Goal: Task Accomplishment & Management: Manage account settings

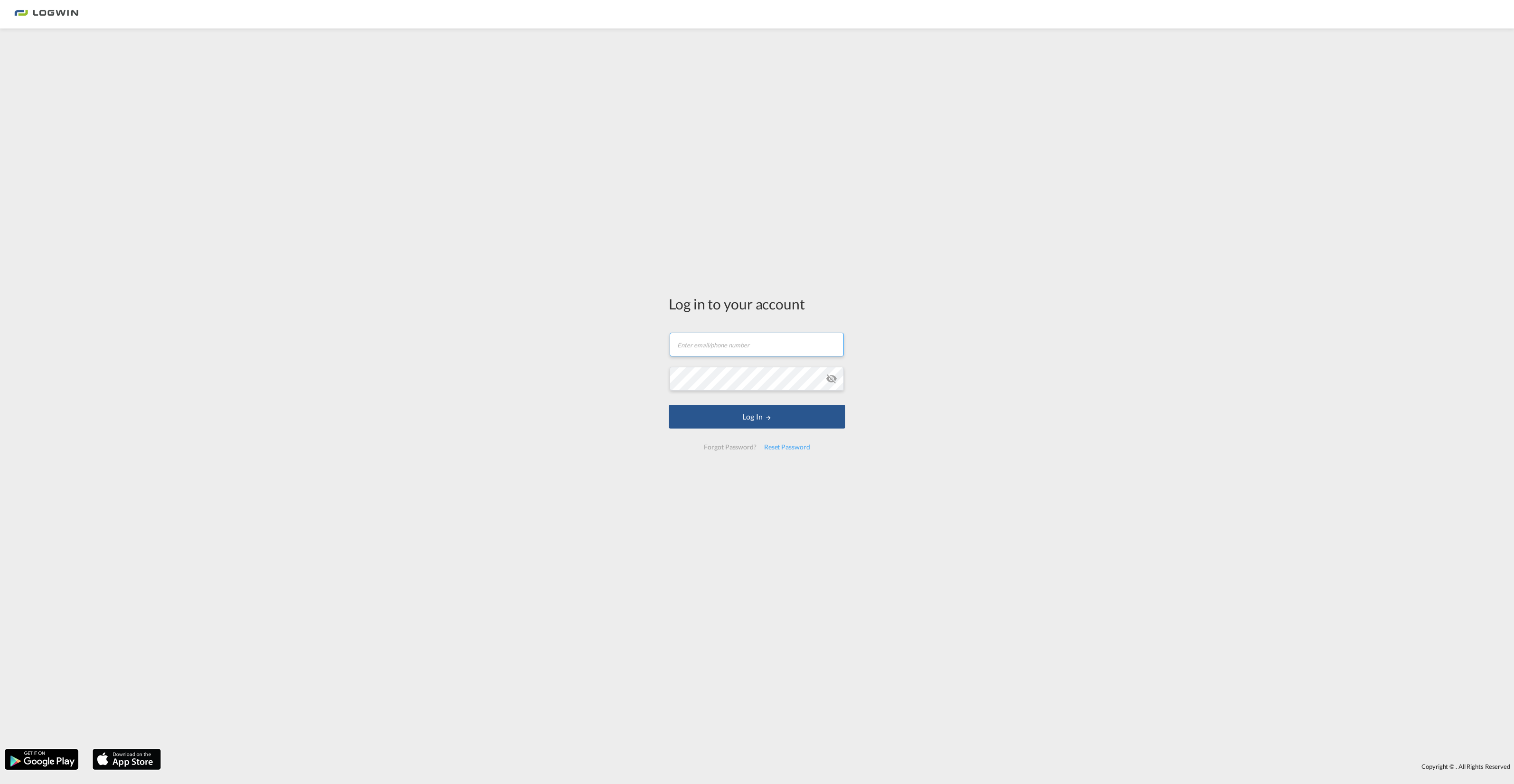
click at [734, 345] on input "text" at bounding box center [757, 344] width 174 height 24
type input "[PERSON_NAME][EMAIL_ADDRESS][PERSON_NAME][DOMAIN_NAME]"
click at [762, 418] on button "Log In" at bounding box center [757, 416] width 176 height 24
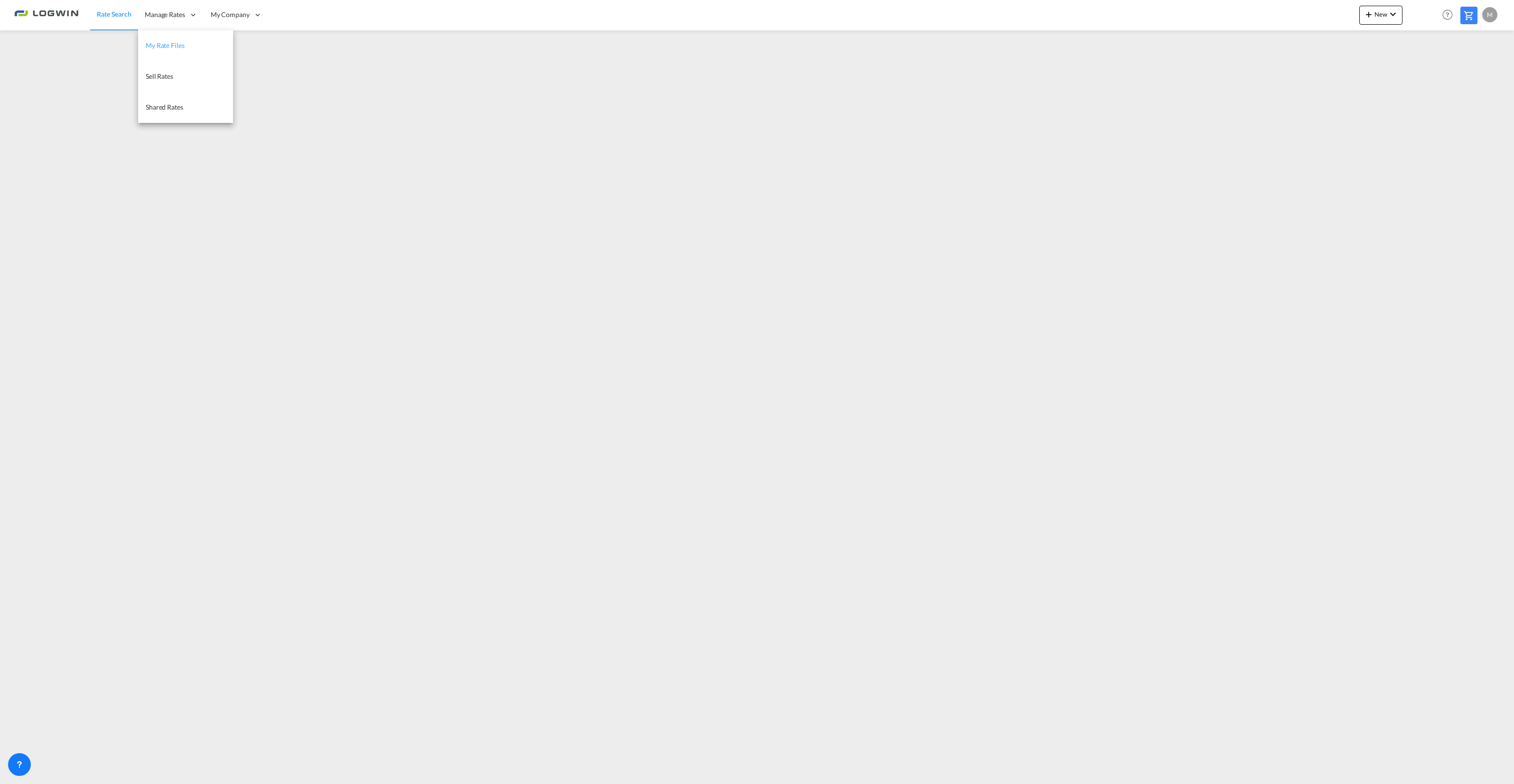
click at [165, 43] on span "My Rate Files" at bounding box center [165, 45] width 39 height 8
click at [1488, 12] on div "M" at bounding box center [1490, 15] width 15 height 15
click at [1476, 71] on button "Logout" at bounding box center [1478, 73] width 62 height 19
